Goal: Task Accomplishment & Management: Complete application form

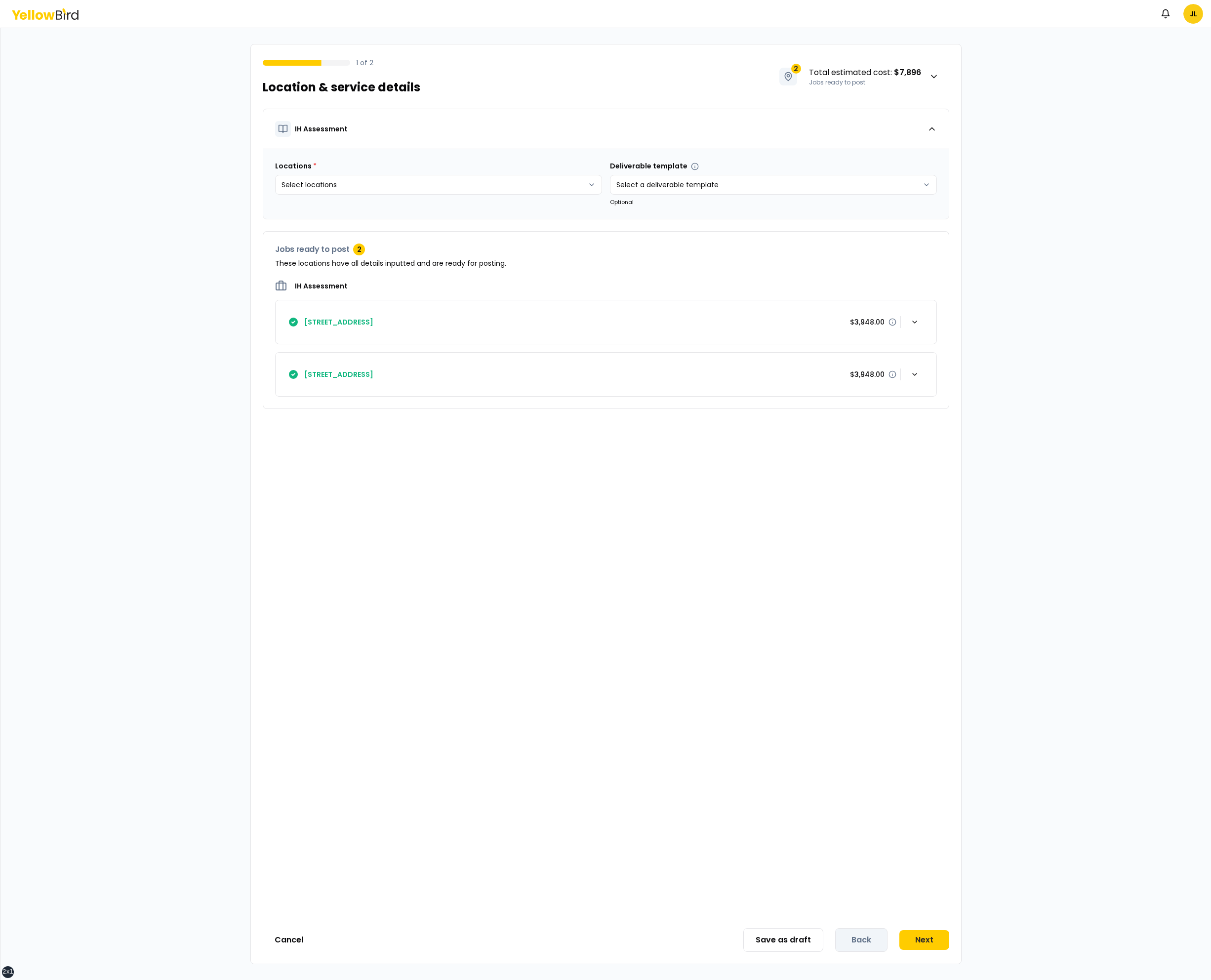
click at [549, 486] on div "IH Assessment Locations * Select locations Deliverable template Select a delive…" at bounding box center [606, 512] width 710 height 808
click at [923, 372] on div "button" at bounding box center [915, 374] width 20 height 20
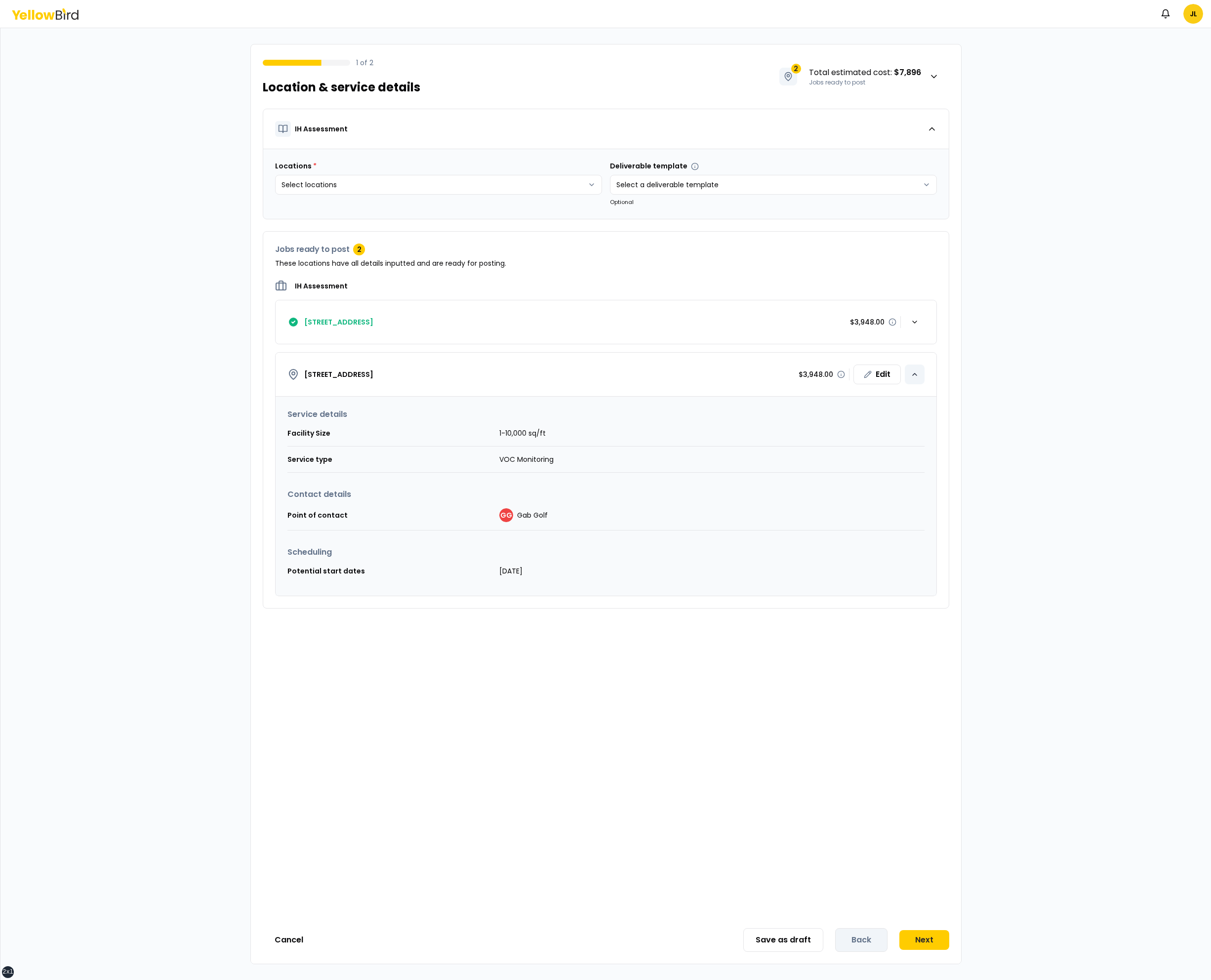
click at [923, 372] on div "button" at bounding box center [915, 374] width 20 height 20
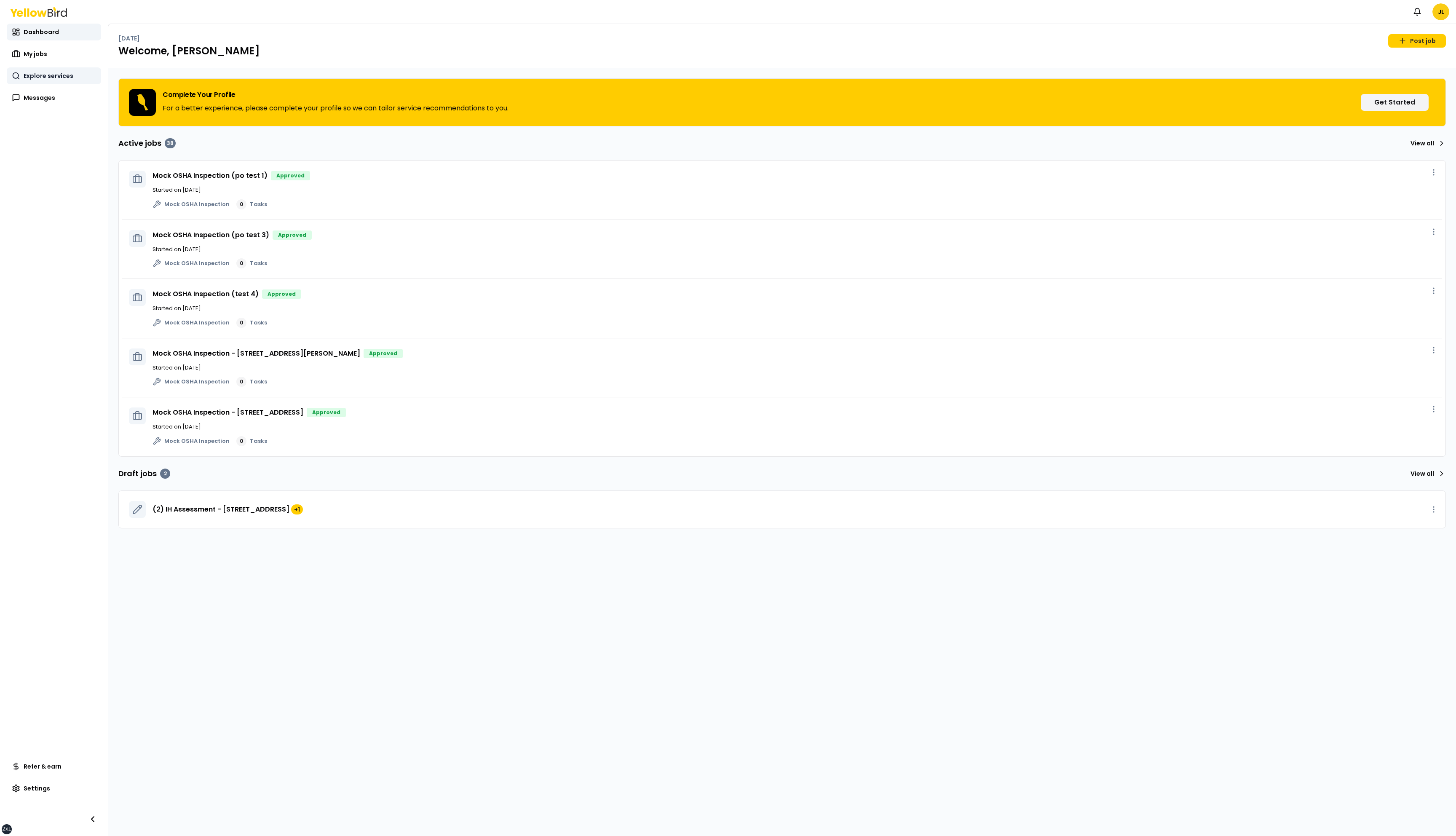
click at [27, 76] on span "Explore services" at bounding box center [49, 76] width 50 height 8
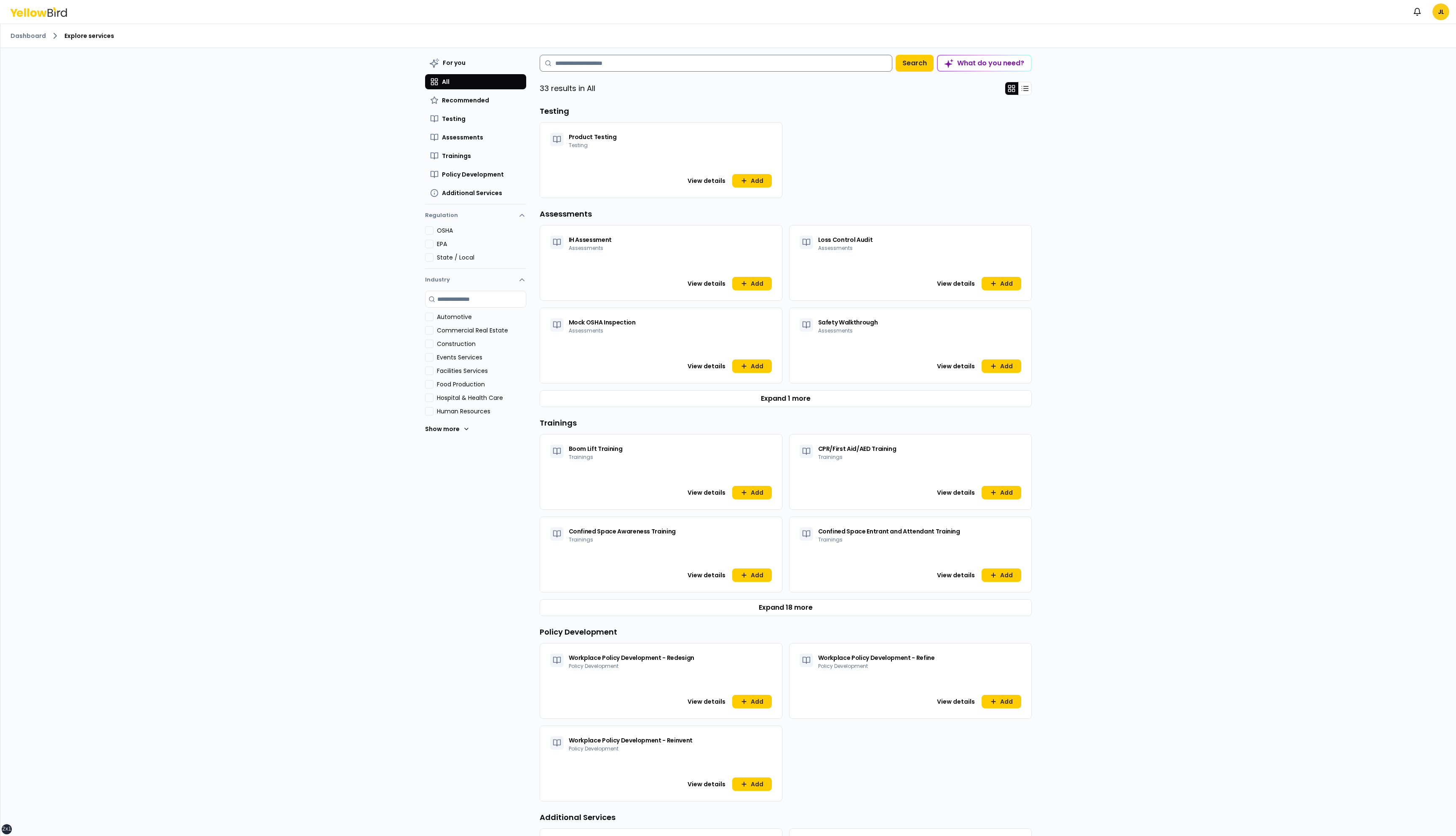
click at [600, 63] on input at bounding box center [716, 63] width 353 height 17
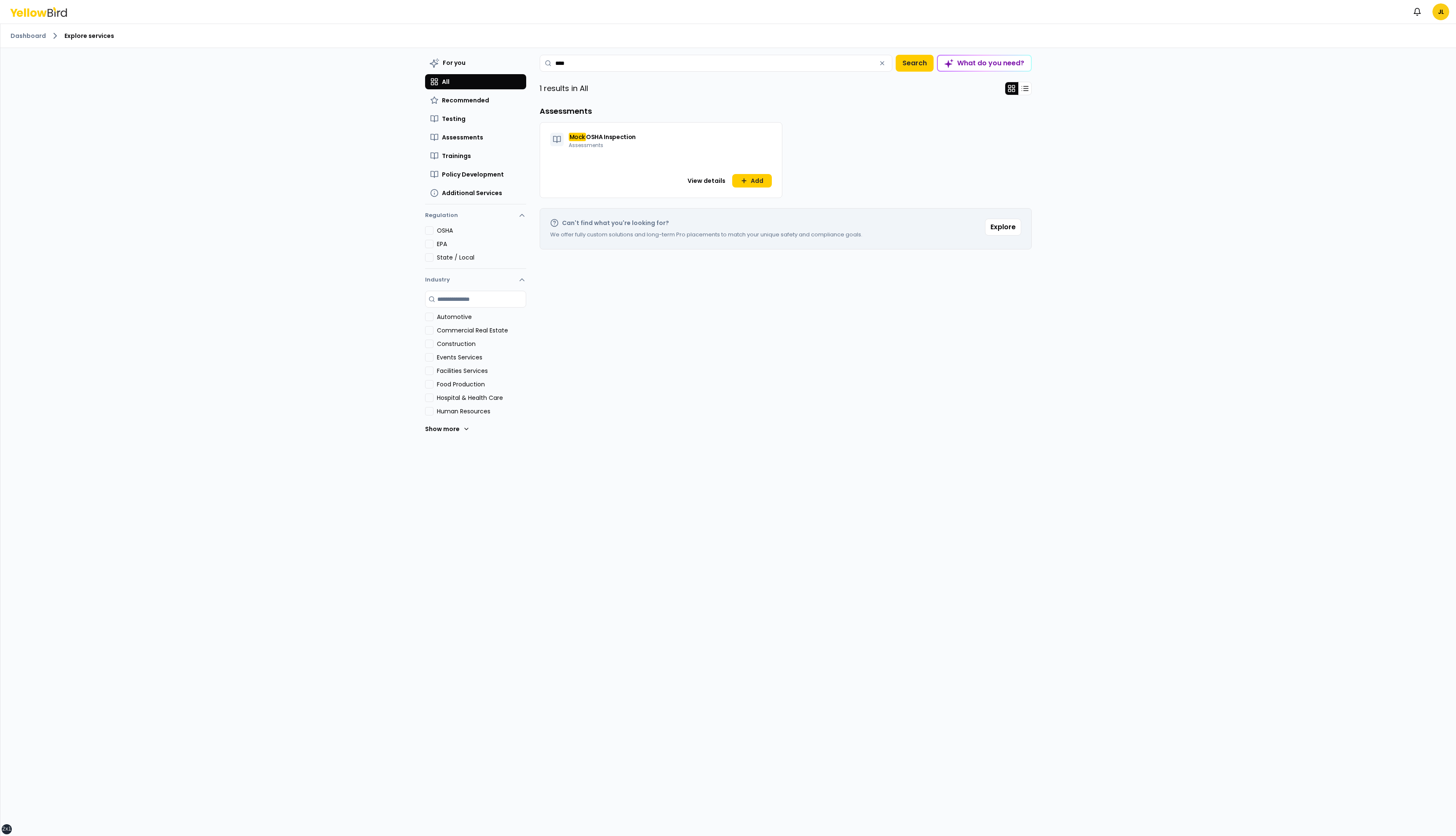
type input "****"
